Goal: Understand process/instructions

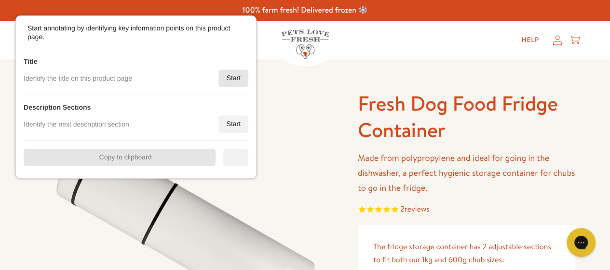
click at [228, 77] on div "Start" at bounding box center [233, 77] width 30 height 17
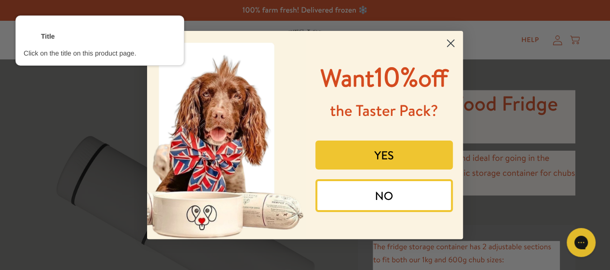
click at [394, 116] on div at bounding box center [466, 116] width 219 height 54
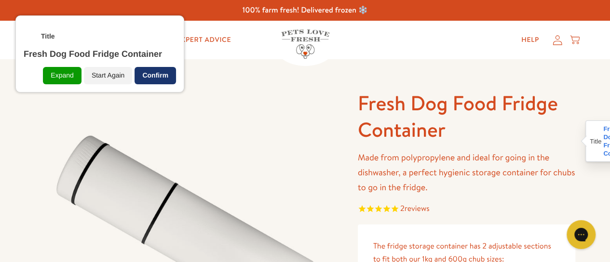
click at [155, 72] on div "Confirm" at bounding box center [155, 75] width 41 height 17
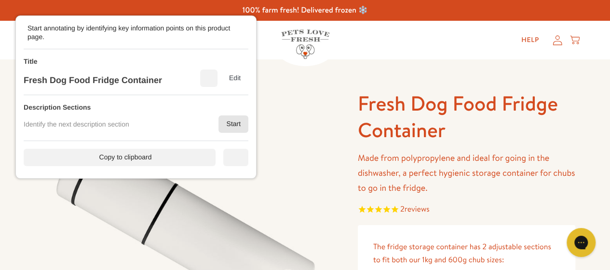
click at [228, 117] on div "Start" at bounding box center [233, 123] width 30 height 17
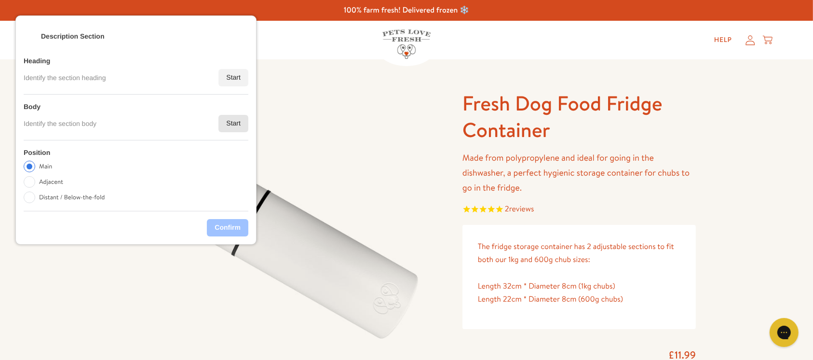
click at [236, 125] on div "Start" at bounding box center [233, 123] width 30 height 17
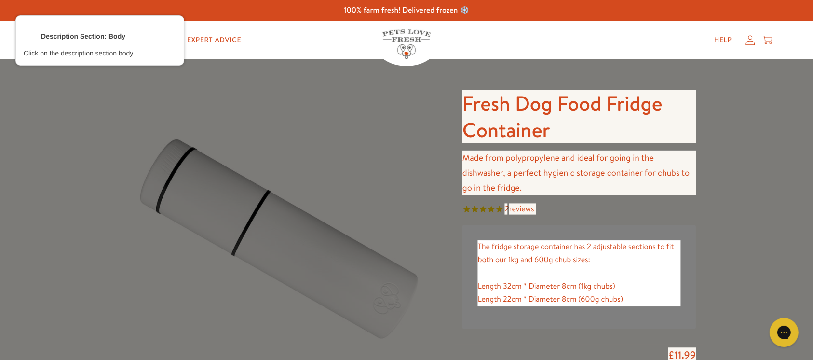
click at [490, 184] on div at bounding box center [578, 172] width 235 height 46
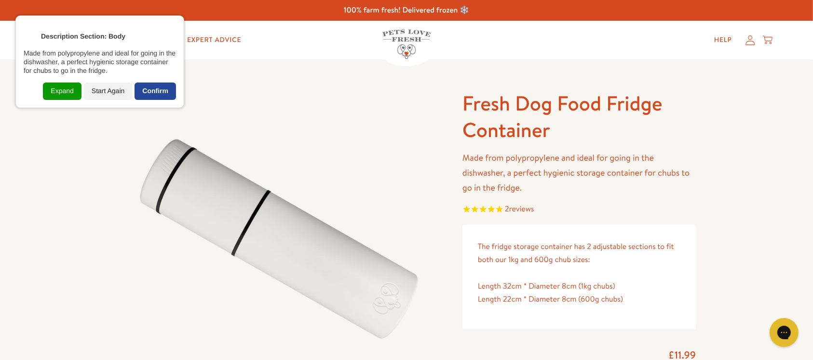
click at [161, 94] on div "Confirm" at bounding box center [155, 90] width 41 height 17
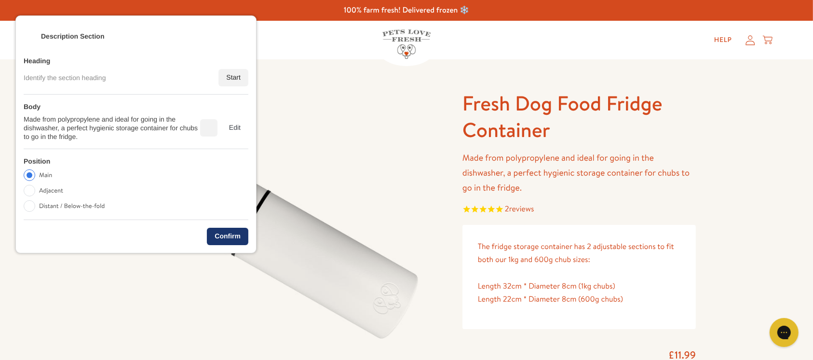
click at [228, 237] on div "Confirm" at bounding box center [227, 236] width 41 height 17
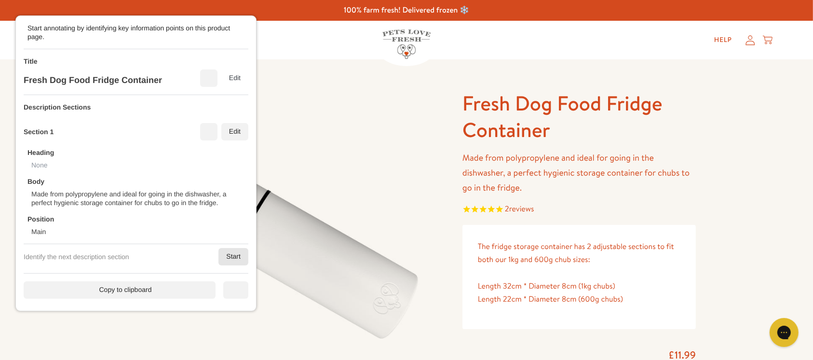
click at [235, 256] on div "Start" at bounding box center [233, 256] width 30 height 17
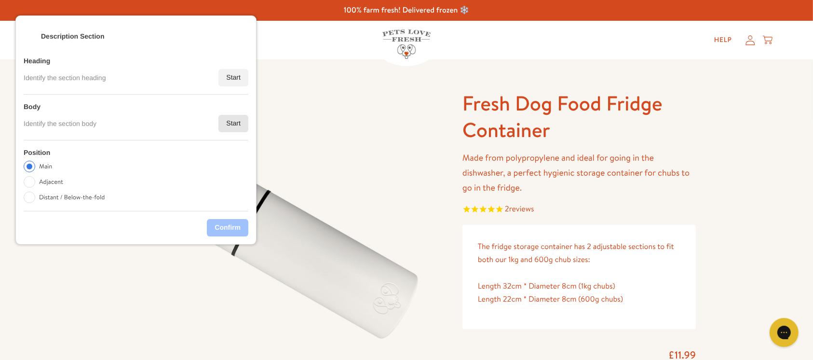
click at [234, 121] on div "Start" at bounding box center [233, 123] width 30 height 17
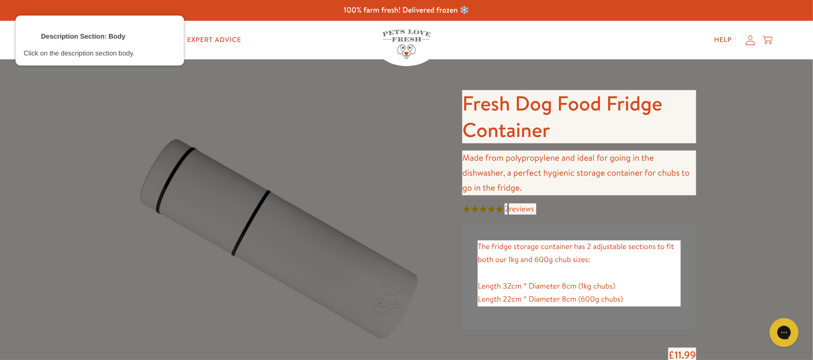
click at [490, 269] on div at bounding box center [579, 273] width 204 height 67
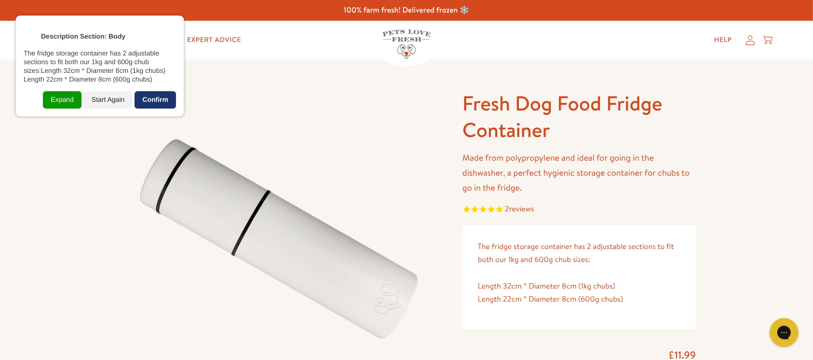
click at [163, 94] on div "Confirm" at bounding box center [155, 99] width 41 height 17
